Goal: Find specific fact: Find specific fact

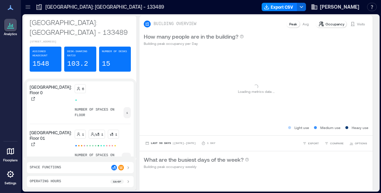
click at [11, 174] on icon at bounding box center [10, 174] width 8 height 8
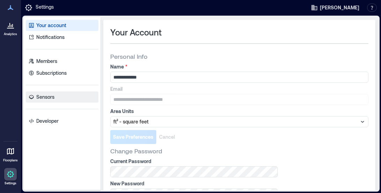
click at [55, 93] on link "Sensors" at bounding box center [62, 97] width 73 height 11
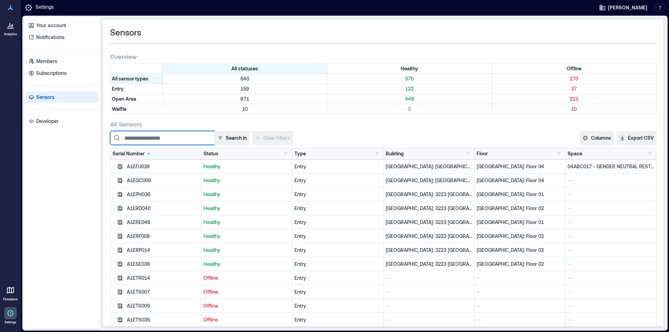
click at [151, 137] on input at bounding box center [162, 138] width 105 height 14
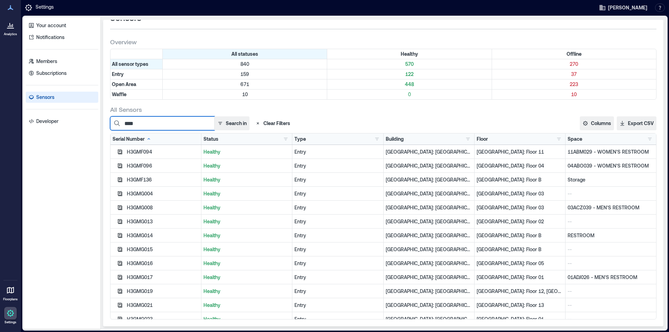
scroll to position [42, 0]
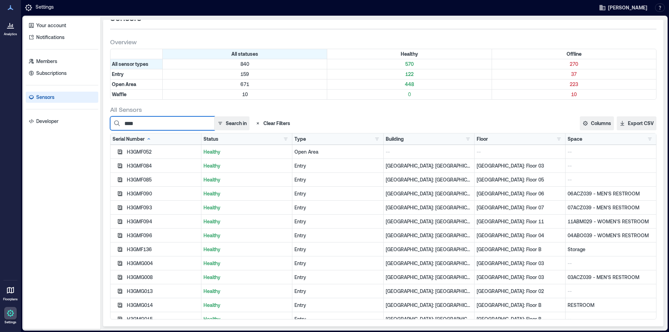
type input "****"
drag, startPoint x: 154, startPoint y: 151, endPoint x: 123, endPoint y: 153, distance: 31.1
click at [123, 153] on div "H3GMF052" at bounding box center [156, 152] width 91 height 14
copy div "H3GMF052"
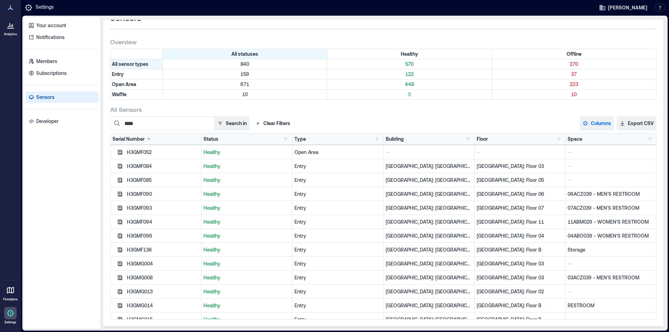
click at [380, 124] on button "Columns" at bounding box center [597, 123] width 34 height 14
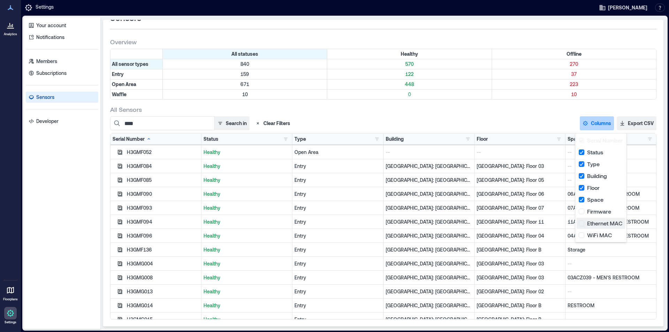
click at [380, 193] on button "Ethernet MAC" at bounding box center [601, 223] width 48 height 11
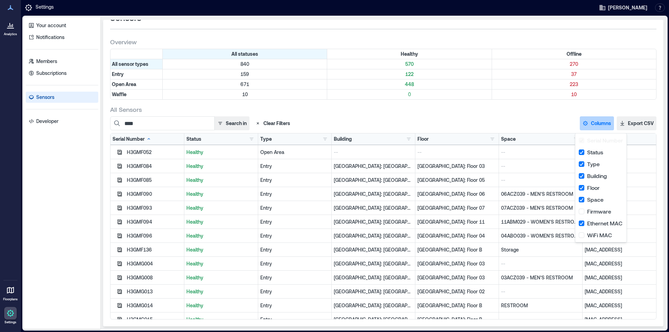
drag, startPoint x: 398, startPoint y: 327, endPoint x: 460, endPoint y: 330, distance: 62.2
click at [380, 193] on div "Sensors Overview All statuses Healthy Offline All sensor types 840 570 270 Entr…" at bounding box center [383, 173] width 566 height 312
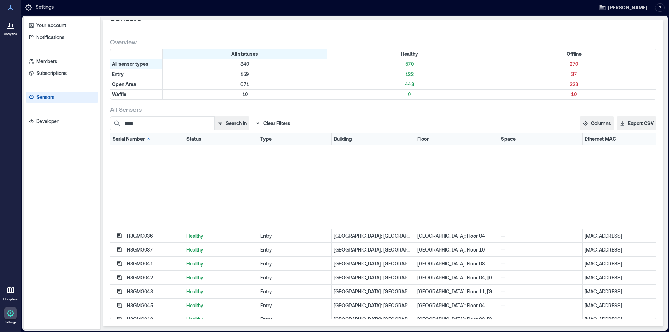
scroll to position [356, 0]
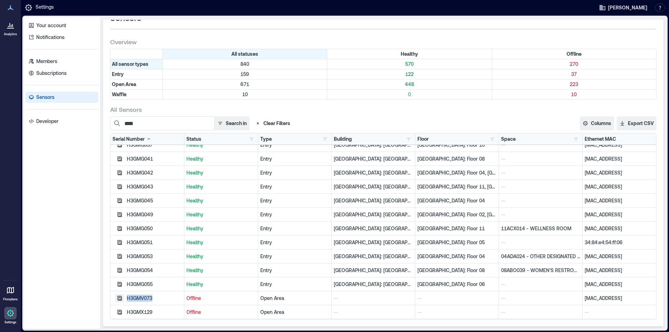
drag, startPoint x: 158, startPoint y: 299, endPoint x: 116, endPoint y: 296, distance: 42.6
click at [116, 193] on div "H3GMV073" at bounding box center [148, 298] width 74 height 14
copy div "H3GMV073"
